Goal: Task Accomplishment & Management: Use online tool/utility

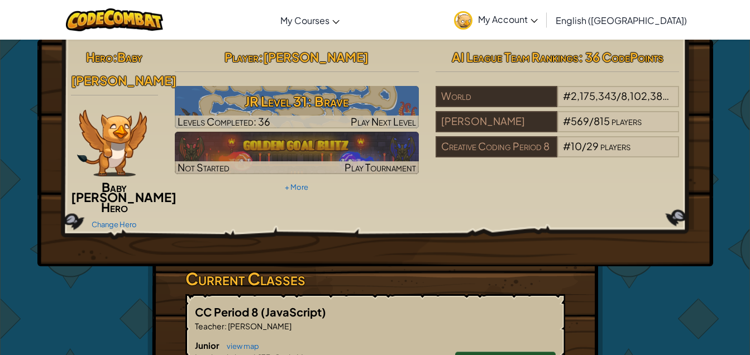
click at [127, 220] on link "Change Hero" at bounding box center [114, 224] width 45 height 9
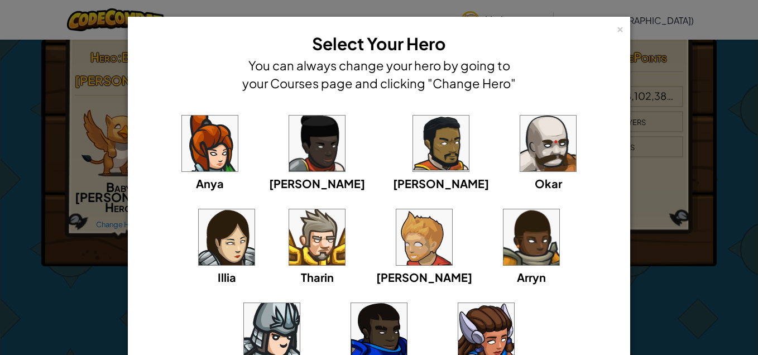
click at [83, 231] on div "× Select Your Hero You can always change your hero by going to your Courses pag…" at bounding box center [379, 177] width 758 height 355
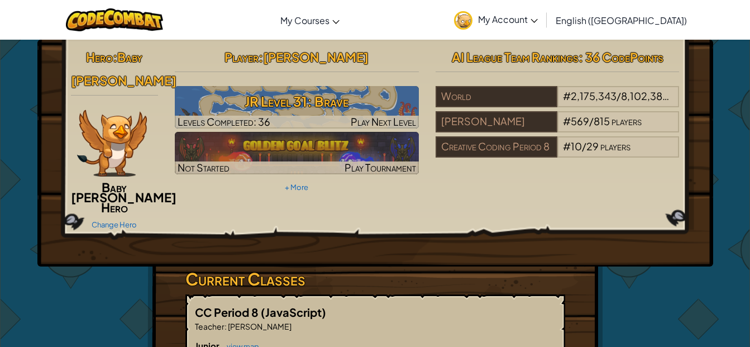
click at [337, 118] on div at bounding box center [297, 122] width 244 height 13
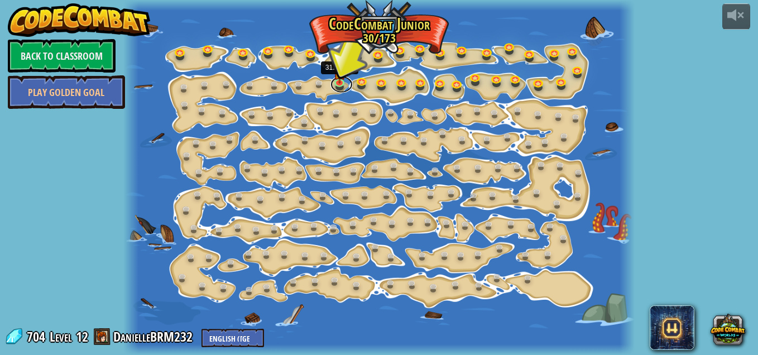
click at [342, 83] on link at bounding box center [341, 84] width 22 height 17
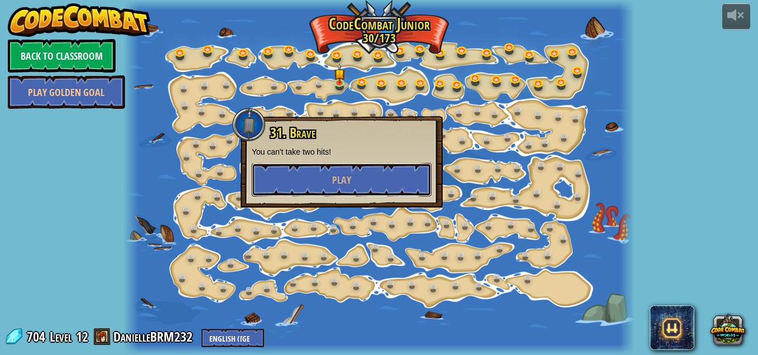
click at [311, 179] on button "Play" at bounding box center [342, 179] width 180 height 33
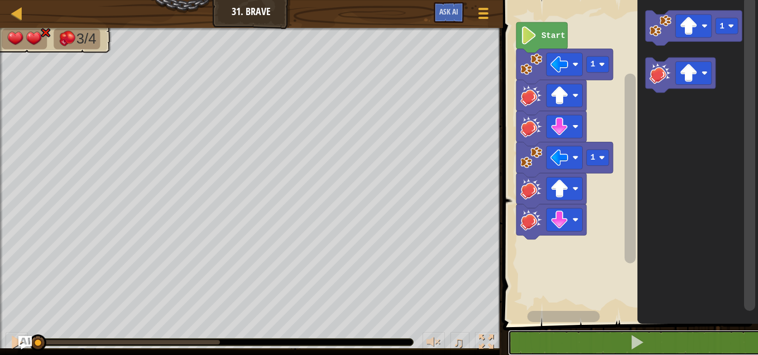
click at [560, 341] on button at bounding box center [637, 343] width 258 height 26
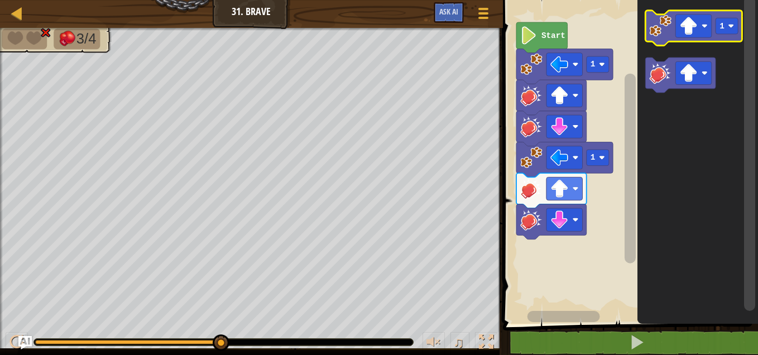
click at [665, 34] on image "Blockly Workspace" at bounding box center [660, 26] width 22 height 22
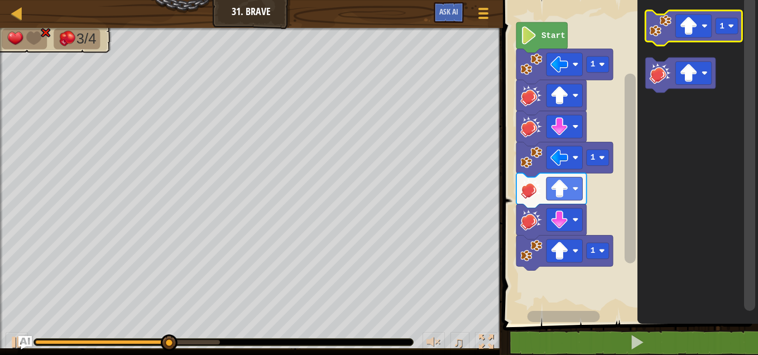
click at [722, 32] on rect "Blockly Workspace" at bounding box center [727, 26] width 22 height 16
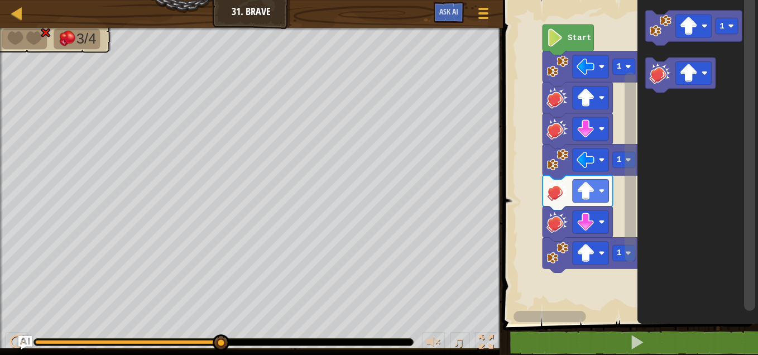
click at [542, 251] on rect "Blockly Workspace" at bounding box center [629, 158] width 258 height 329
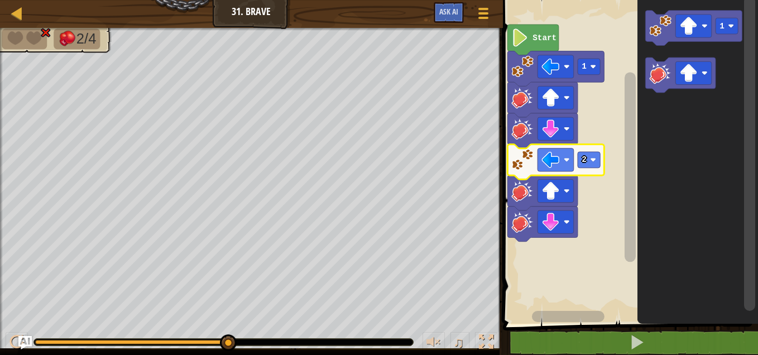
click at [584, 323] on g "Blockly Workspace" at bounding box center [561, 317] width 123 height 14
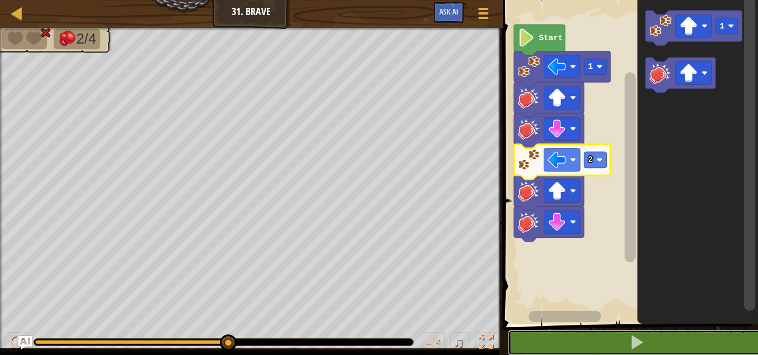
click at [574, 343] on button at bounding box center [637, 343] width 258 height 26
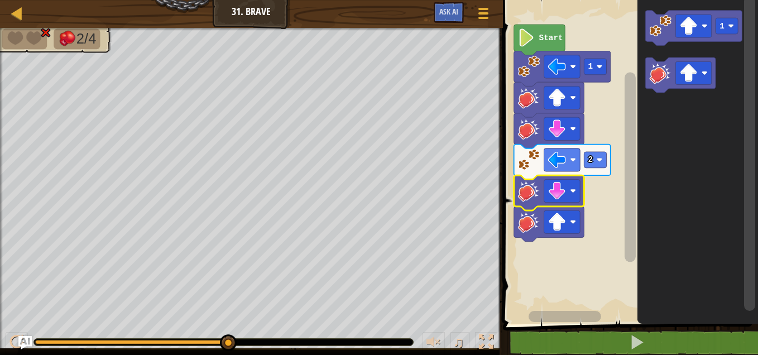
click at [568, 186] on rect "Blockly Workspace" at bounding box center [562, 190] width 36 height 23
click at [555, 227] on image "Blockly Workspace" at bounding box center [557, 222] width 18 height 18
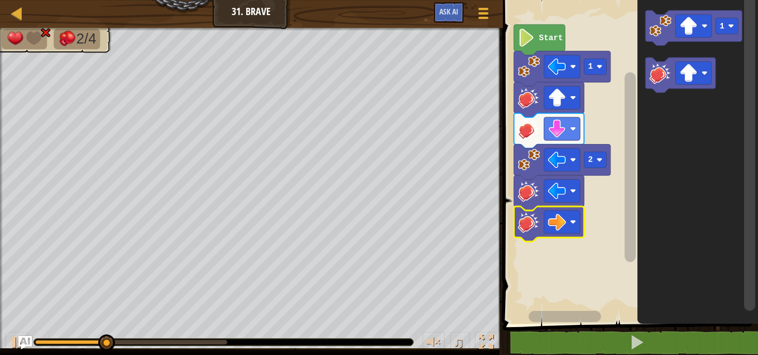
click at [570, 193] on rect "Blockly Workspace" at bounding box center [562, 190] width 36 height 23
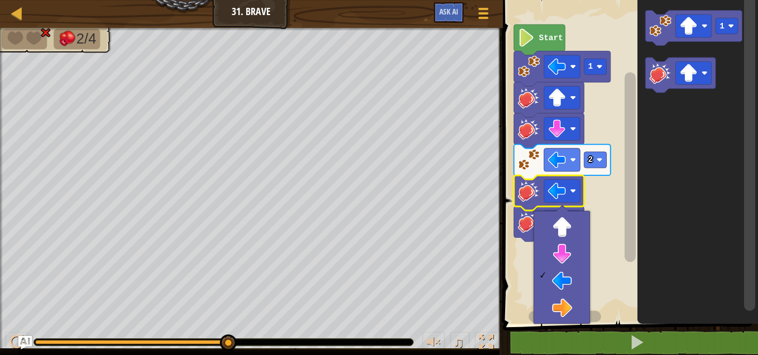
click at [598, 67] on image "Blockly Workspace" at bounding box center [600, 67] width 6 height 6
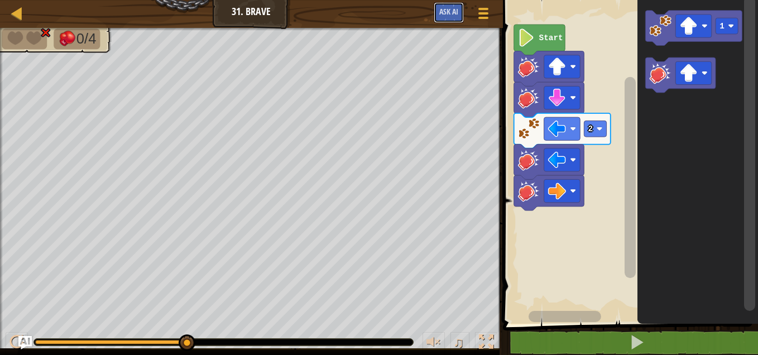
click at [445, 12] on span "Ask AI" at bounding box center [448, 11] width 19 height 11
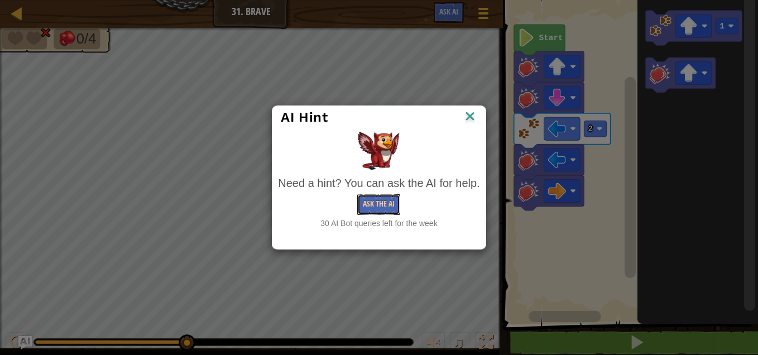
click at [385, 211] on button "Ask the AI" at bounding box center [378, 204] width 43 height 21
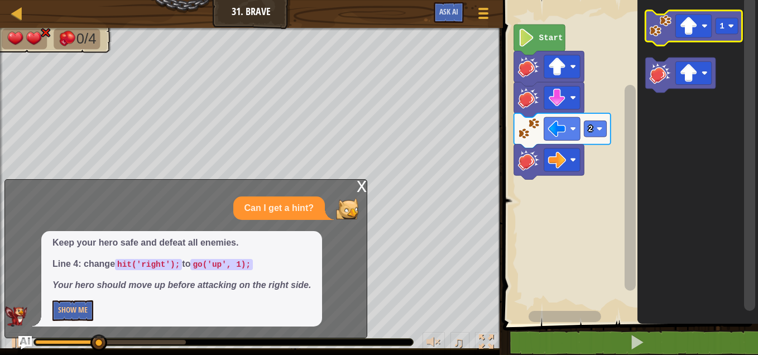
click at [668, 36] on image "Blockly Workspace" at bounding box center [660, 26] width 22 height 22
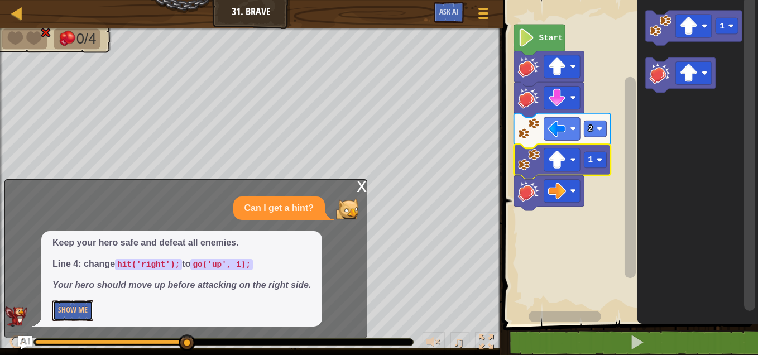
click at [85, 303] on button "Show Me" at bounding box center [72, 310] width 41 height 21
click at [644, 343] on span at bounding box center [637, 342] width 16 height 16
click at [73, 315] on button "Show Me" at bounding box center [72, 310] width 41 height 21
click at [75, 303] on button "Hide" at bounding box center [65, 310] width 26 height 21
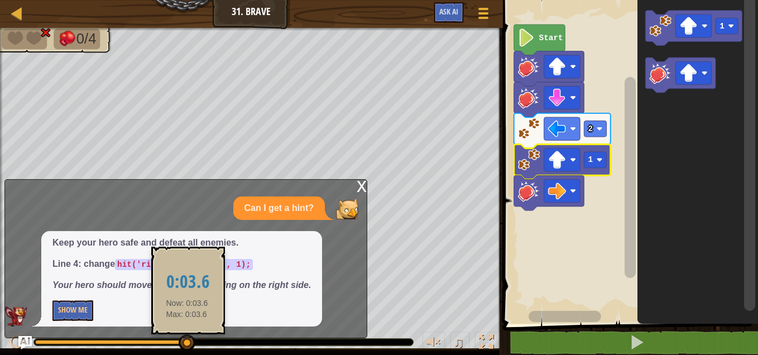
click at [187, 341] on div "Map Junior 31. Brave Game Menu Ask AI 1 2 3 4 5 6 hit ( 'up' ) ; hit ( 'down' )…" at bounding box center [379, 177] width 758 height 355
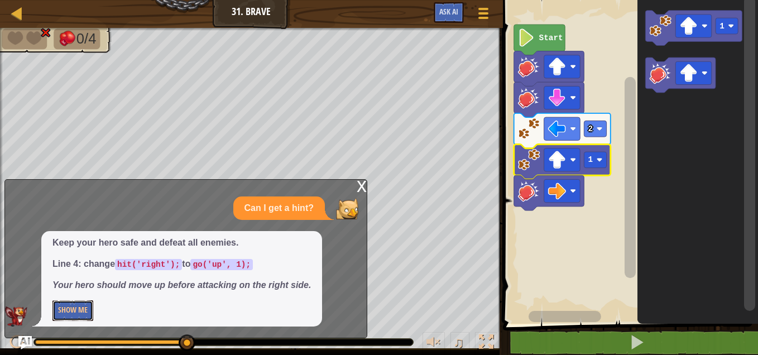
click at [71, 316] on button "Show Me" at bounding box center [72, 310] width 41 height 21
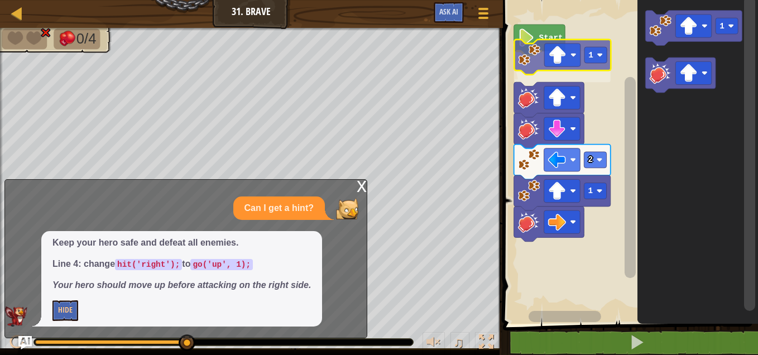
click at [541, 65] on div "Start 1 2 1 1 1" at bounding box center [629, 158] width 258 height 329
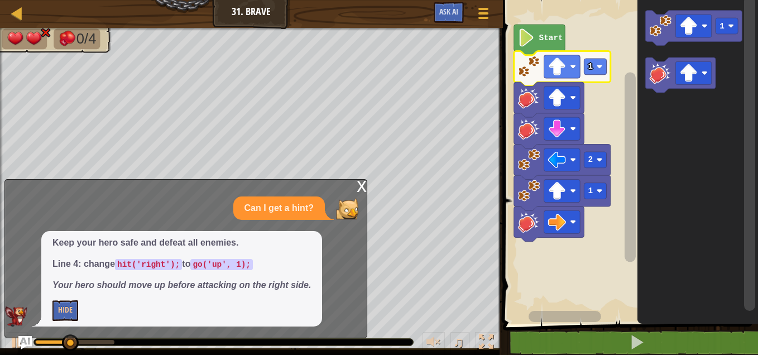
click at [577, 67] on rect "Blockly Workspace" at bounding box center [562, 66] width 36 height 23
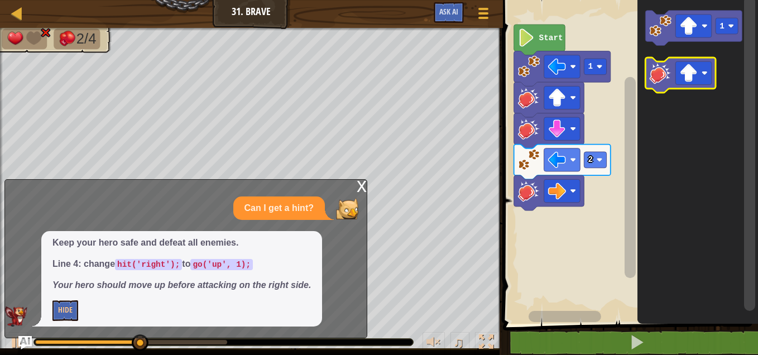
click at [660, 81] on image "Blockly Workspace" at bounding box center [660, 73] width 22 height 22
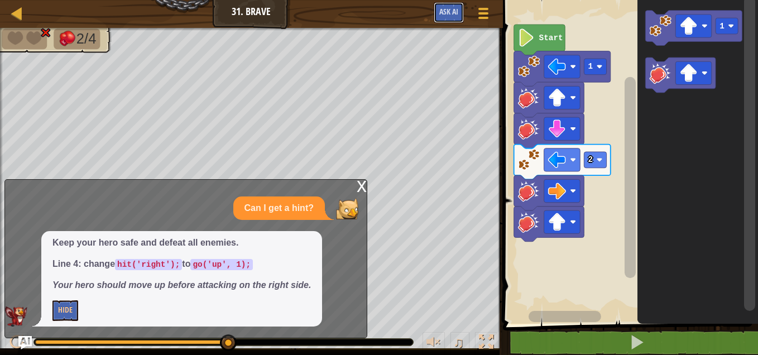
click at [456, 6] on button "Ask AI" at bounding box center [449, 12] width 30 height 21
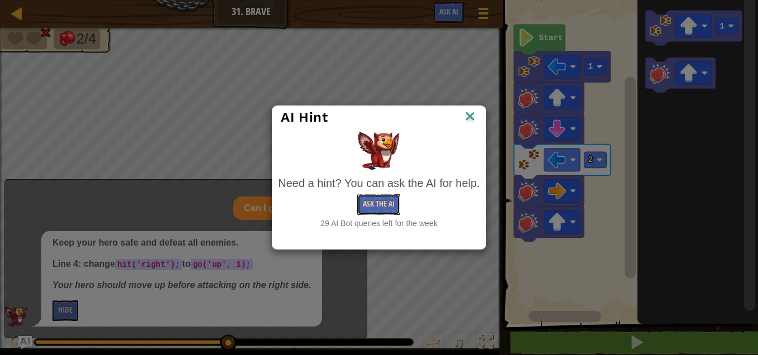
click at [372, 198] on button "Ask the AI" at bounding box center [378, 204] width 43 height 21
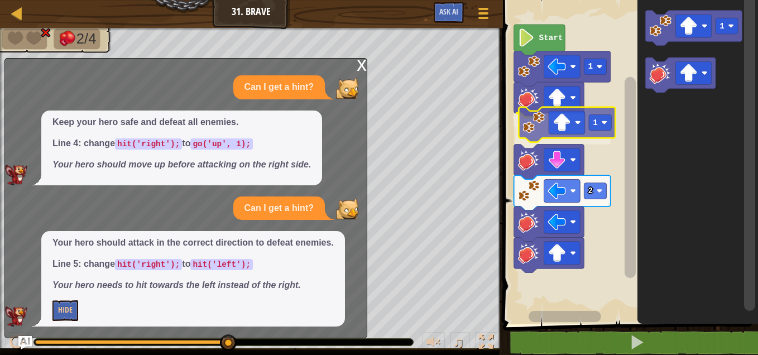
click at [535, 127] on div "Start 1 1 2 1 1" at bounding box center [629, 158] width 258 height 329
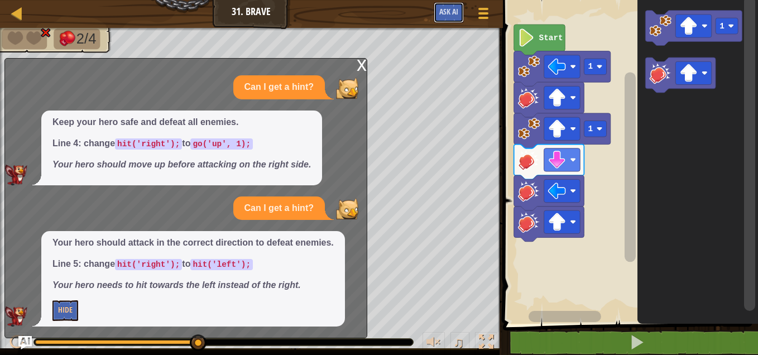
click at [445, 17] on button "Ask AI" at bounding box center [449, 12] width 30 height 21
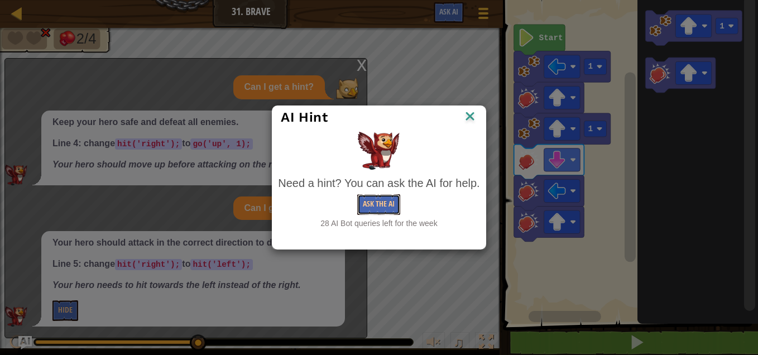
click at [387, 208] on button "Ask the AI" at bounding box center [378, 204] width 43 height 21
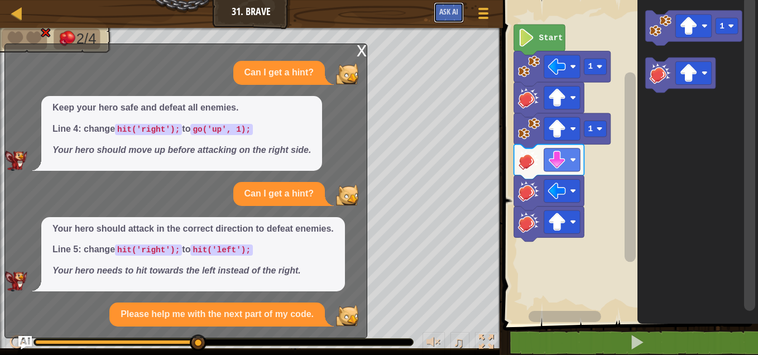
scroll to position [45, 0]
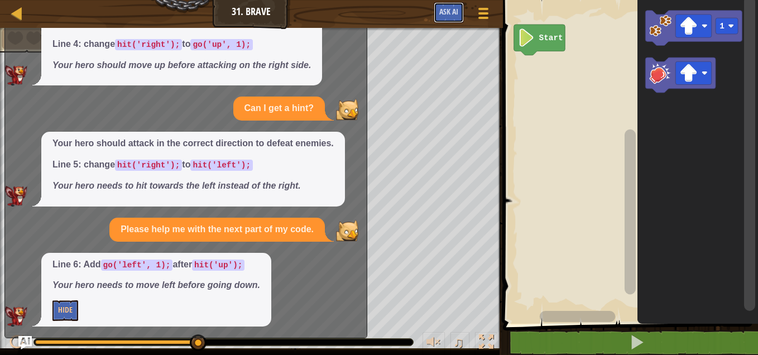
click at [440, 8] on span "Ask AI" at bounding box center [448, 11] width 19 height 11
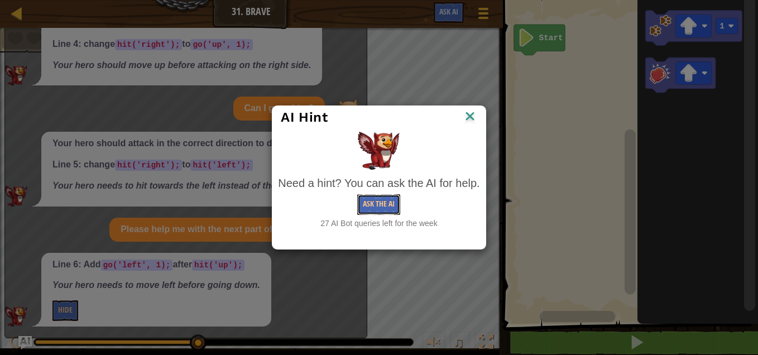
click at [381, 200] on button "Ask the AI" at bounding box center [378, 204] width 43 height 21
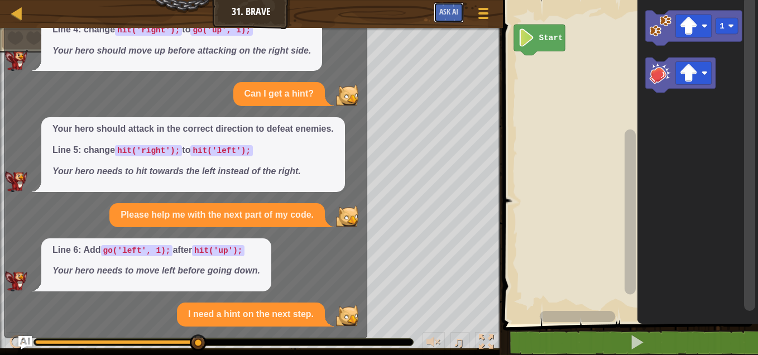
scroll to position [166, 0]
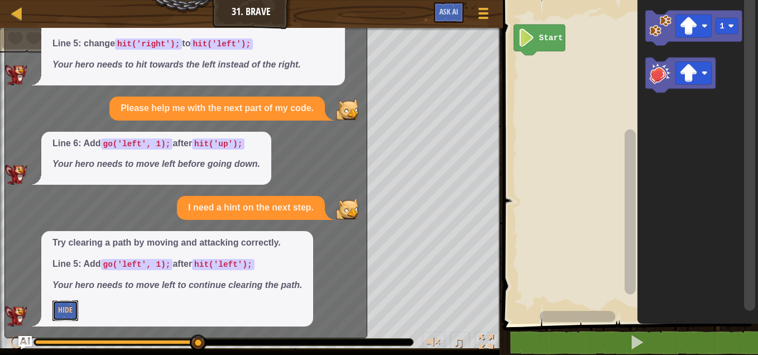
click at [69, 316] on button "Hide" at bounding box center [65, 310] width 26 height 21
click at [69, 316] on button "Show Me" at bounding box center [72, 310] width 41 height 21
click at [69, 316] on button "Hide" at bounding box center [65, 310] width 26 height 21
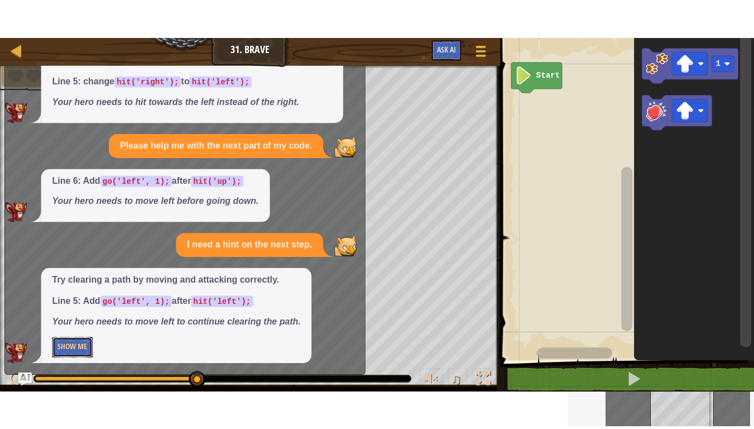
scroll to position [0, 0]
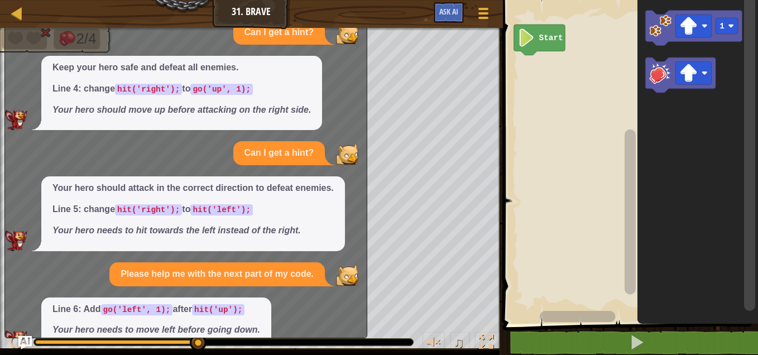
click at [22, 4] on div "Map Junior 31. Brave Game Menu Ask AI" at bounding box center [251, 14] width 503 height 28
click at [15, 11] on div at bounding box center [17, 13] width 14 height 14
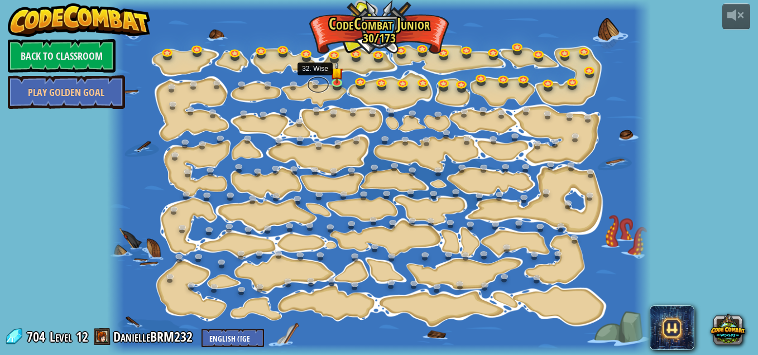
click at [311, 82] on link at bounding box center [318, 84] width 22 height 17
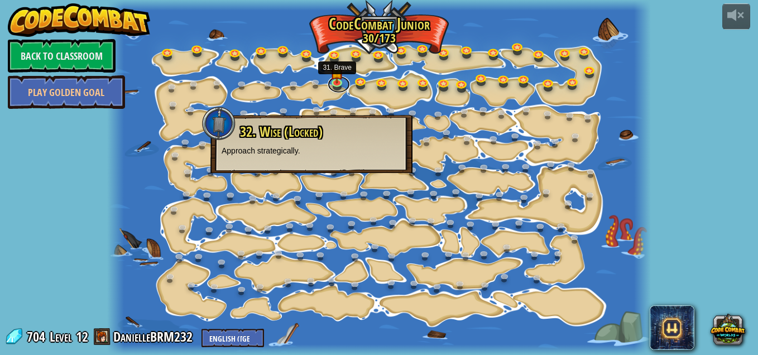
click at [335, 85] on link at bounding box center [339, 84] width 22 height 17
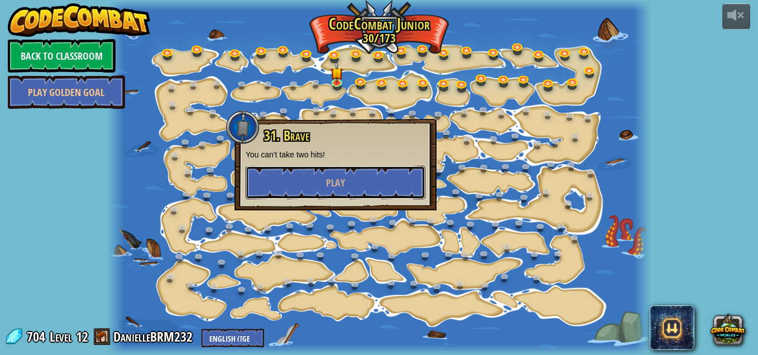
click at [334, 194] on button "Play" at bounding box center [336, 182] width 180 height 33
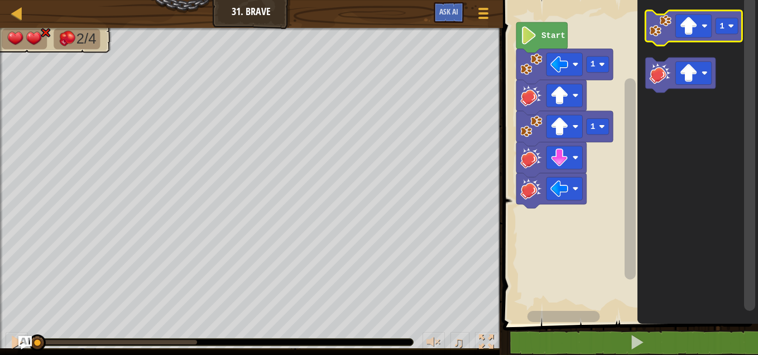
click at [694, 34] on image "Blockly Workspace" at bounding box center [688, 26] width 18 height 18
click at [663, 28] on image "Blockly Workspace" at bounding box center [660, 26] width 22 height 22
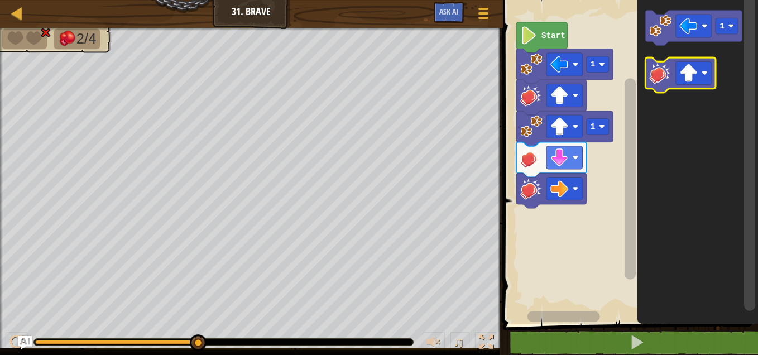
click at [667, 75] on image "Blockly Workspace" at bounding box center [660, 73] width 22 height 22
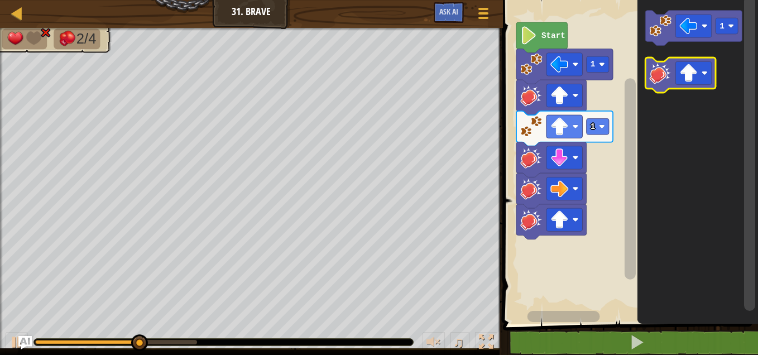
click at [688, 82] on image "Blockly Workspace" at bounding box center [688, 73] width 18 height 18
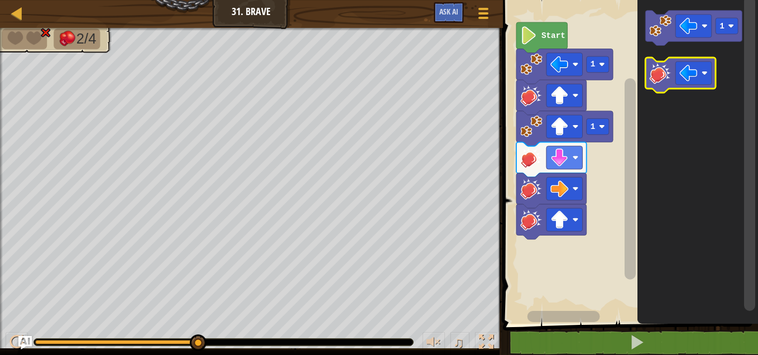
click at [668, 79] on image "Blockly Workspace" at bounding box center [660, 73] width 22 height 22
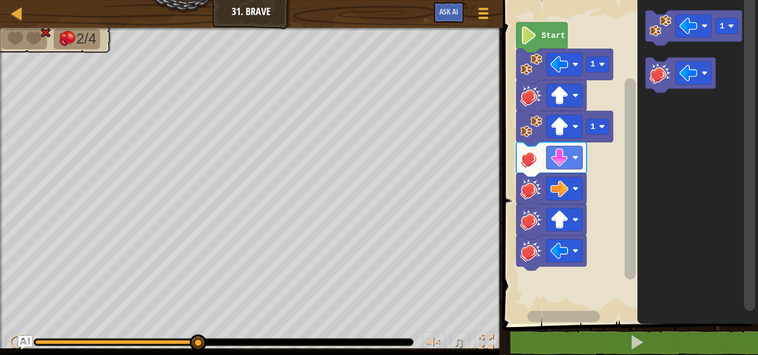
click at [481, 341] on div at bounding box center [486, 342] width 15 height 15
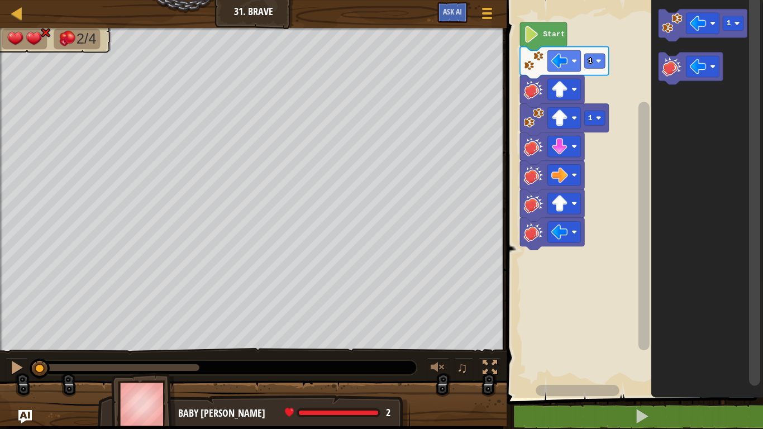
drag, startPoint x: 202, startPoint y: 368, endPoint x: 0, endPoint y: 331, distance: 204.9
click at [0, 331] on div "2/4 ♫ Baby [PERSON_NAME] 2 x: 30 y: 14 x: 22 y: 14 action: move" at bounding box center [381, 227] width 763 height 398
click at [465, 12] on button "Ask AI" at bounding box center [452, 12] width 30 height 21
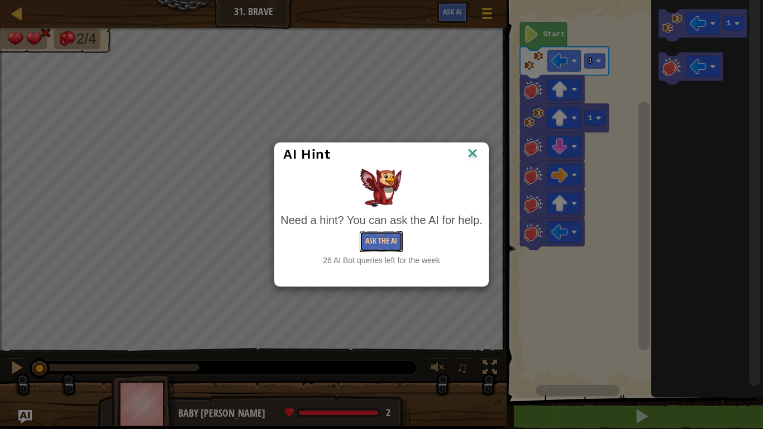
click at [366, 242] on button "Ask the AI" at bounding box center [381, 241] width 43 height 21
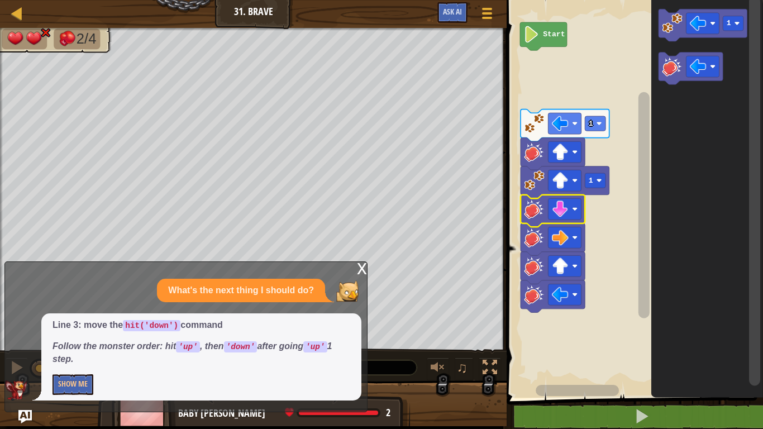
click at [559, 213] on image "Blockly Workspace" at bounding box center [560, 208] width 17 height 17
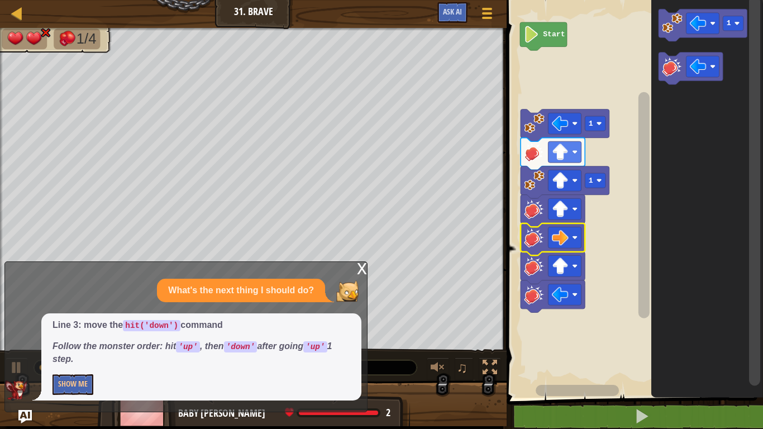
click at [573, 235] on image "Blockly Workspace" at bounding box center [575, 237] width 6 height 6
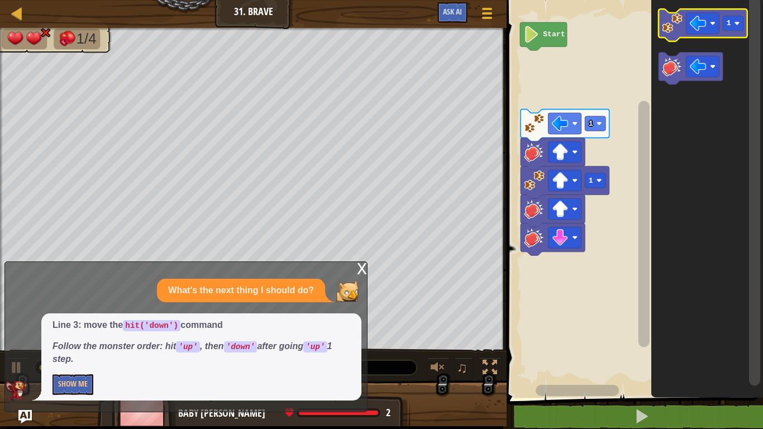
click at [685, 21] on icon "Blockly Workspace" at bounding box center [702, 25] width 89 height 32
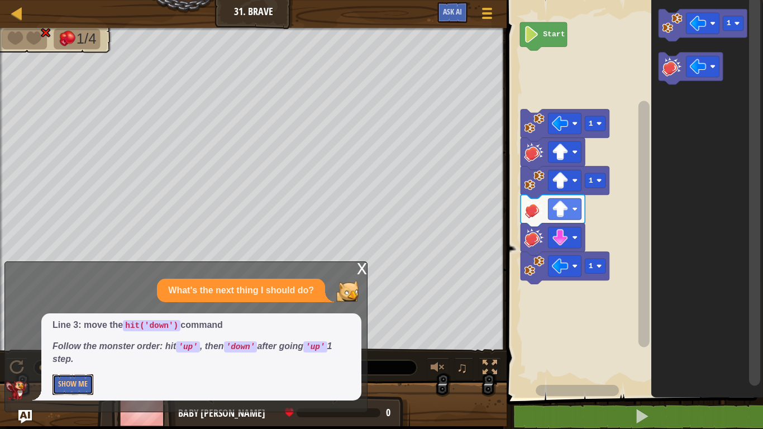
click at [68, 354] on button "Show Me" at bounding box center [72, 384] width 41 height 21
click at [366, 262] on div "Map Junior 31. Brave Game Menu Ask AI 1 2 3 4 5 6 go ( 'left' , 1 ) ; hit ( 'up…" at bounding box center [381, 214] width 763 height 429
click at [366, 266] on div "x" at bounding box center [362, 267] width 10 height 11
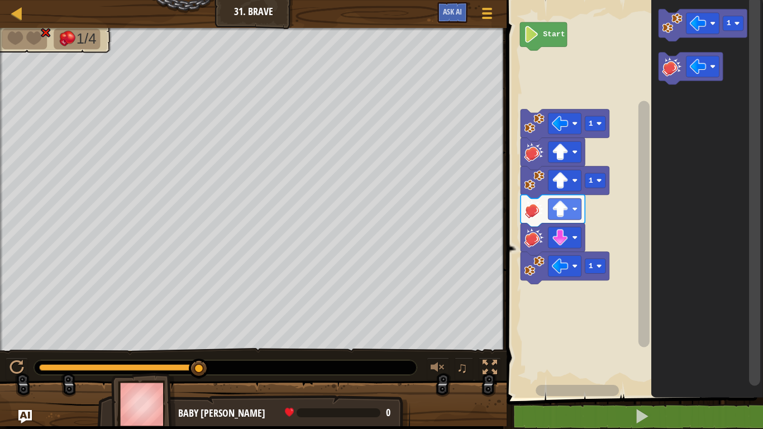
click at [9, 9] on div "Map Junior 31. Brave Game Menu Ask AI" at bounding box center [253, 14] width 506 height 28
click at [11, 12] on div at bounding box center [17, 13] width 14 height 14
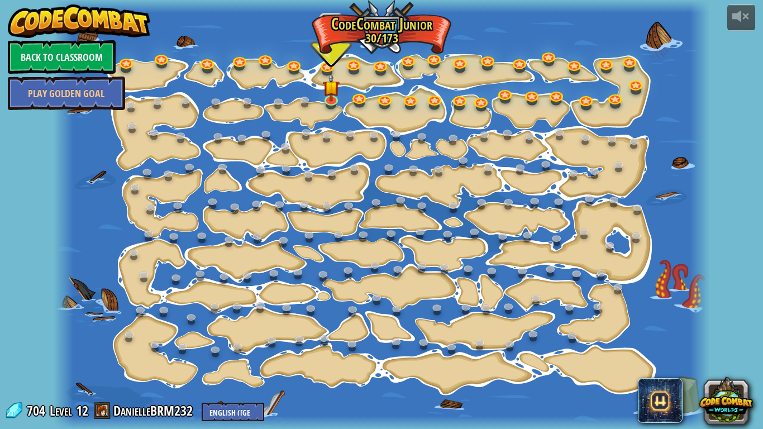
click at [11, 354] on span at bounding box center [14, 410] width 17 height 17
click at [123, 354] on link "DanielleBRM232" at bounding box center [154, 410] width 83 height 18
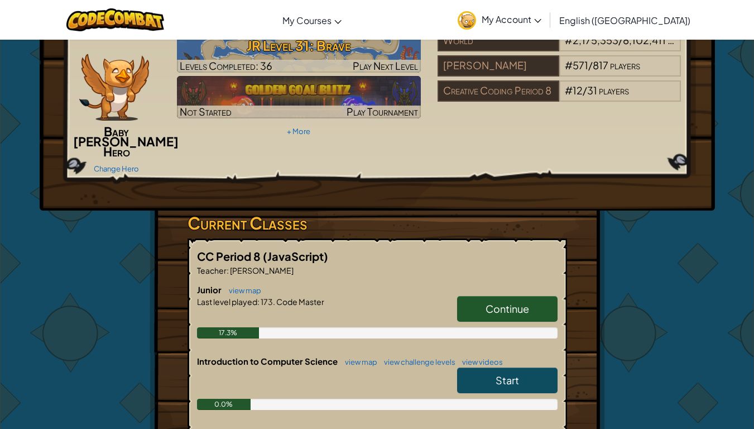
scroll to position [112, 0]
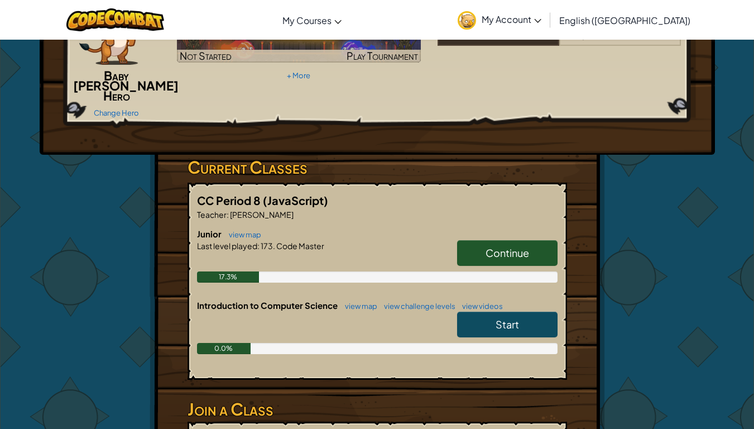
click at [241, 230] on link "view map" at bounding box center [242, 234] width 38 height 9
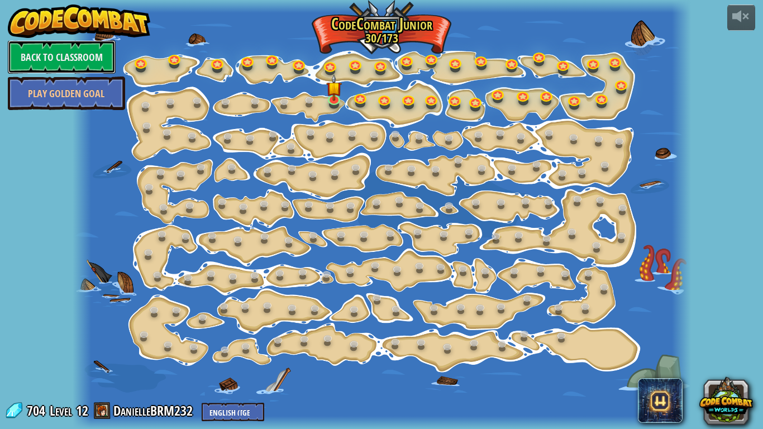
click at [59, 42] on link "Back to Classroom" at bounding box center [62, 56] width 108 height 33
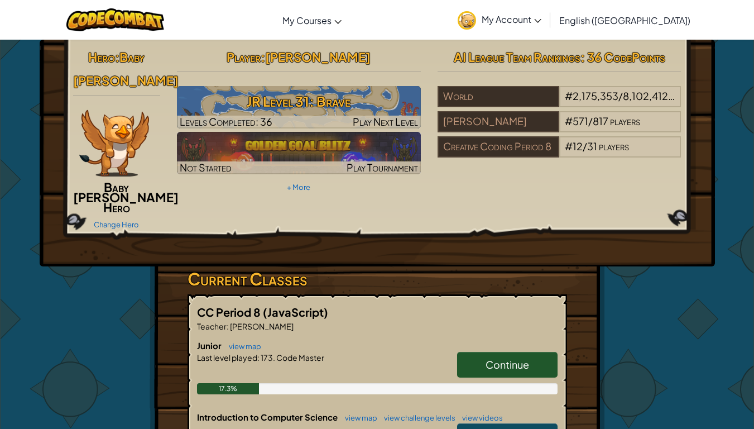
click at [296, 148] on img at bounding box center [299, 153] width 244 height 42
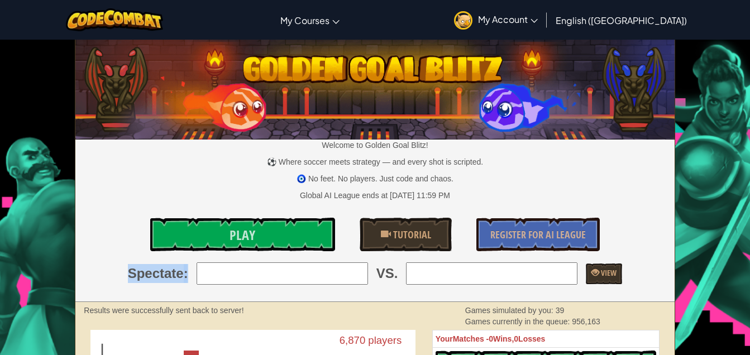
click at [226, 248] on div "Welcome to Golden Goal Blitz! ⚽ Where soccer meets strategy — and every shot is…" at bounding box center [374, 171] width 598 height 262
click at [225, 239] on link "Play" at bounding box center [242, 234] width 185 height 33
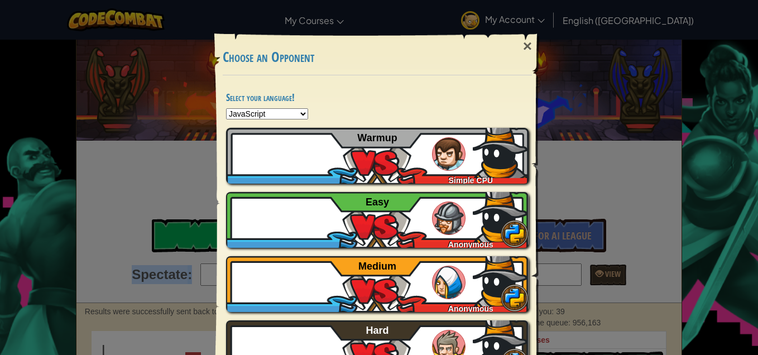
click at [301, 112] on select "Python JavaScript CoffeeScript Lua C++ Java (Experimental)" at bounding box center [267, 113] width 82 height 11
click at [536, 45] on div "× Choose an Opponent Select your language! Python JavaScript CoffeeScript Lua C…" at bounding box center [379, 208] width 335 height 382
click at [521, 45] on div "×" at bounding box center [528, 46] width 26 height 32
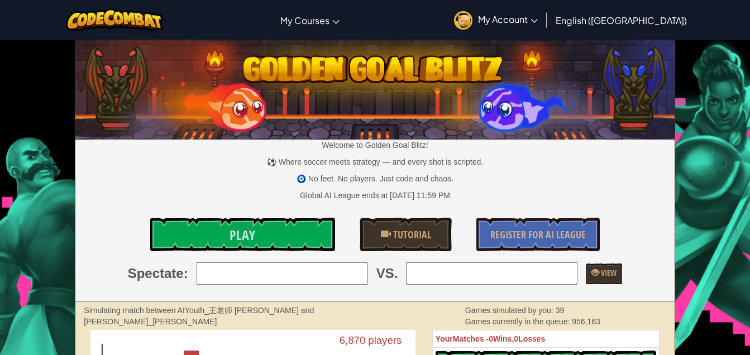
click at [538, 15] on span "My Account" at bounding box center [508, 19] width 60 height 12
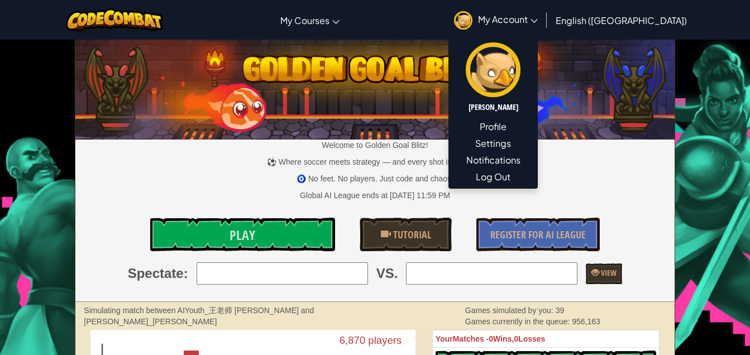
click at [538, 15] on span "My Account" at bounding box center [508, 19] width 60 height 12
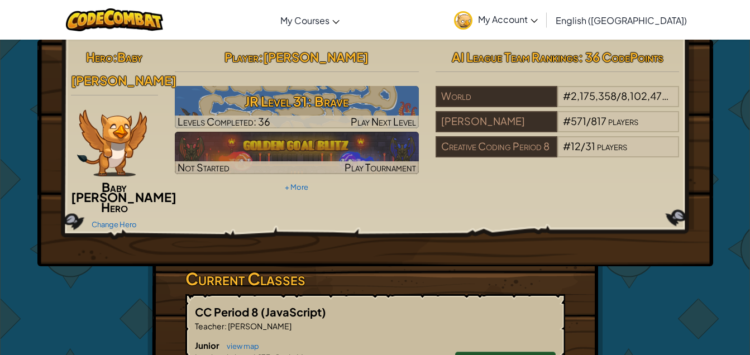
click at [345, 24] on link "My Courses" at bounding box center [310, 20] width 70 height 30
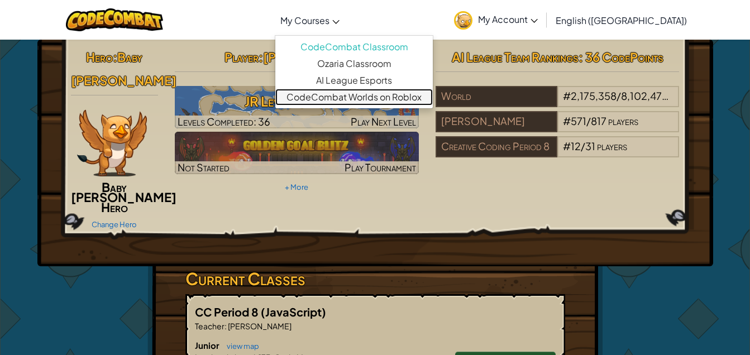
click at [433, 95] on link "CodeCombat Worlds on Roblox" at bounding box center [353, 97] width 157 height 17
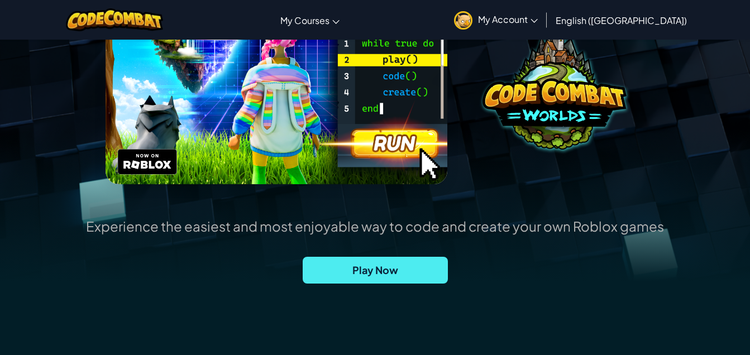
scroll to position [112, 0]
